Goal: Check status: Check status

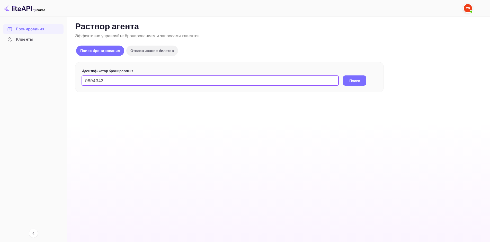
type input "9894343"
click at [346, 81] on button "Поиск" at bounding box center [354, 80] width 23 height 10
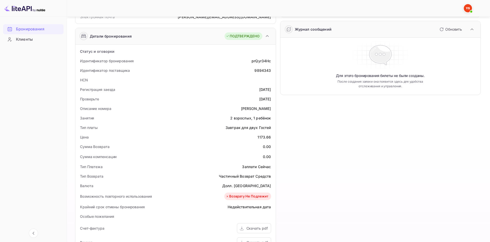
scroll to position [77, 0]
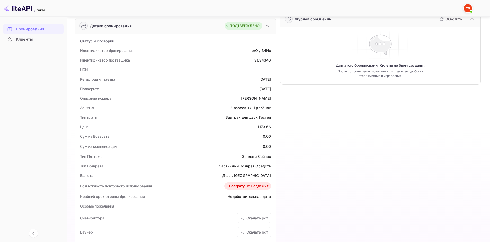
click at [262, 127] on div "1173.66" at bounding box center [263, 126] width 13 height 5
copy div "1173.66"
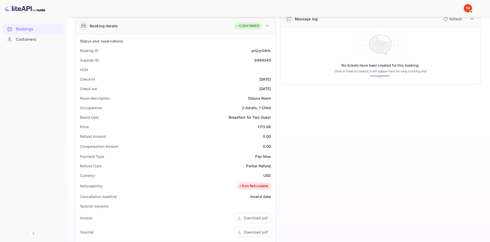
click at [264, 175] on ya-tr-span "USD" at bounding box center [266, 175] width 7 height 4
copy ya-tr-span "USD"
